Goal: Navigation & Orientation: Find specific page/section

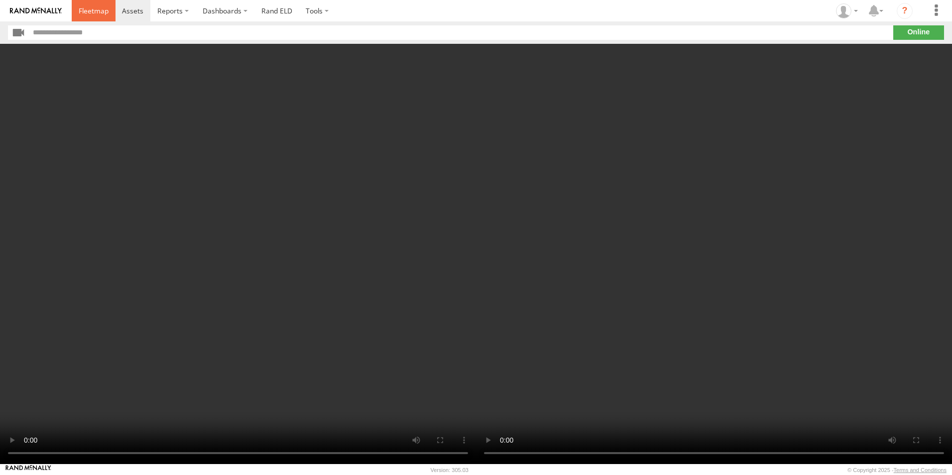
click at [95, 8] on span at bounding box center [94, 10] width 30 height 9
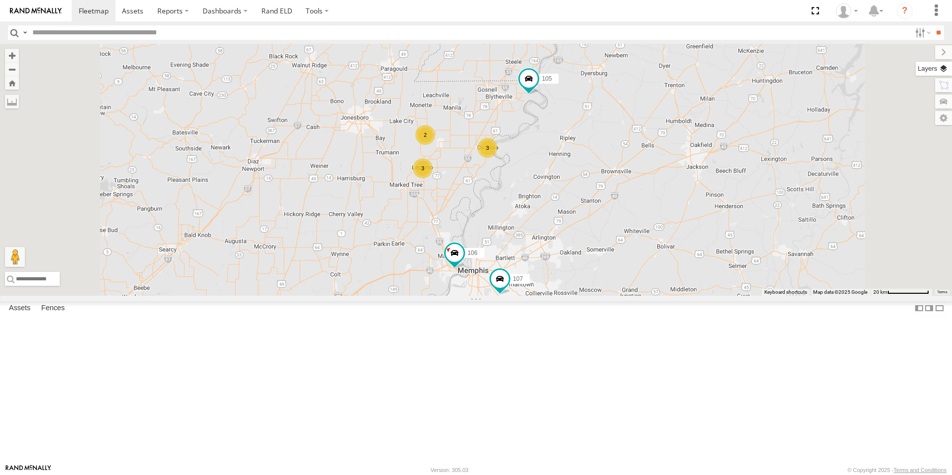
click at [943, 70] on label at bounding box center [933, 69] width 36 height 14
click at [0, 0] on span "Basemaps" at bounding box center [0, 0] width 0 height 0
click at [0, 0] on span "Satellite + Roadmap" at bounding box center [0, 0] width 0 height 0
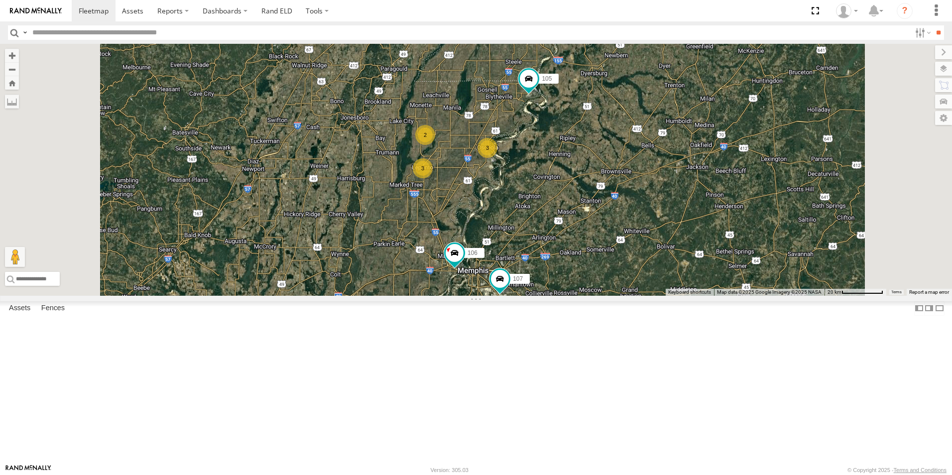
click at [0, 0] on span at bounding box center [0, 0] width 0 height 0
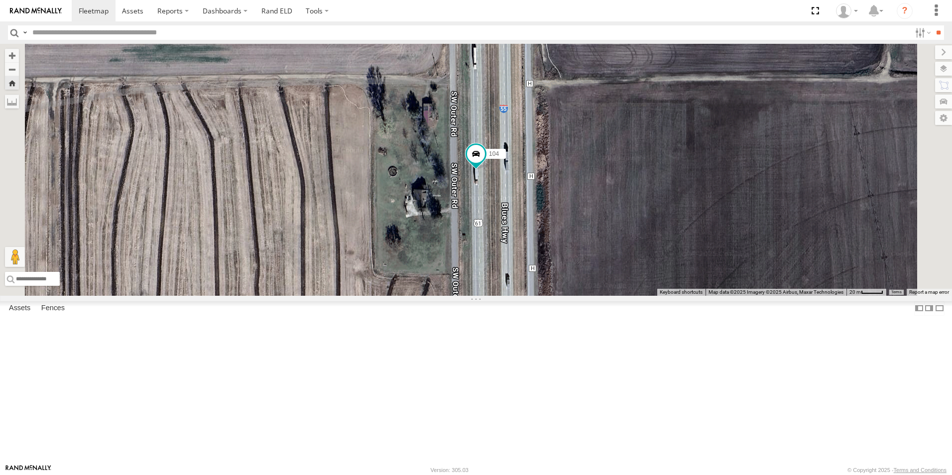
click at [0, 0] on span at bounding box center [0, 0] width 0 height 0
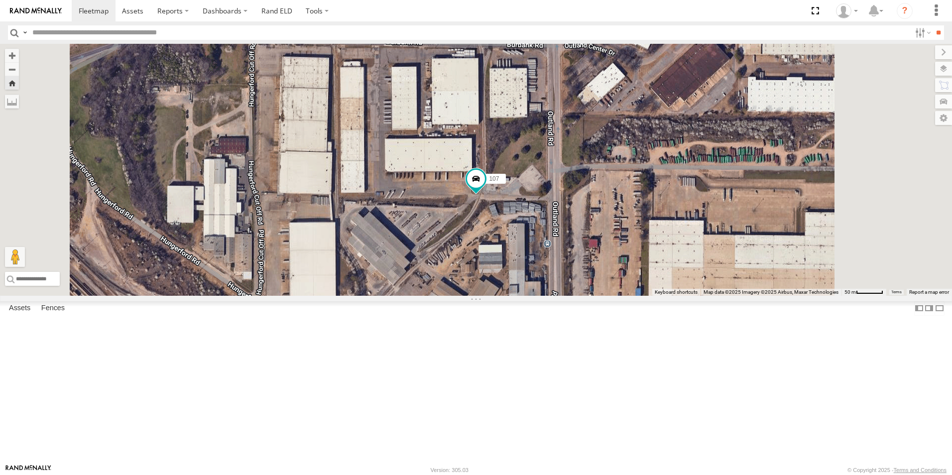
click at [0, 0] on span at bounding box center [0, 0] width 0 height 0
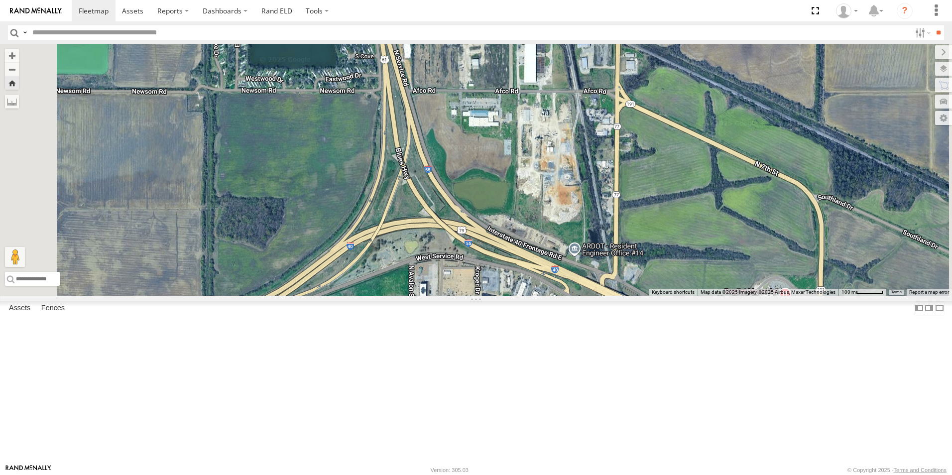
click at [0, 0] on span at bounding box center [0, 0] width 0 height 0
